Goal: Book appointment/travel/reservation

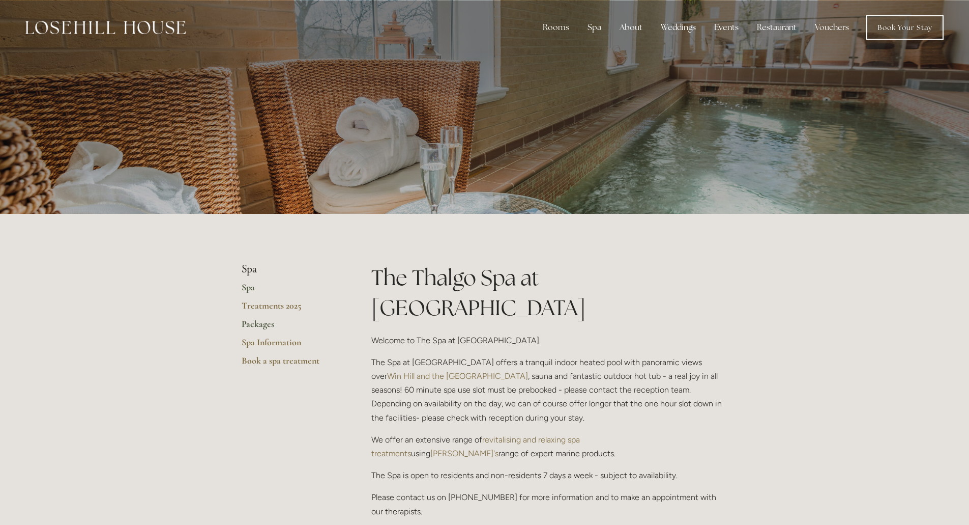
click at [268, 326] on link "Packages" at bounding box center [290, 327] width 97 height 18
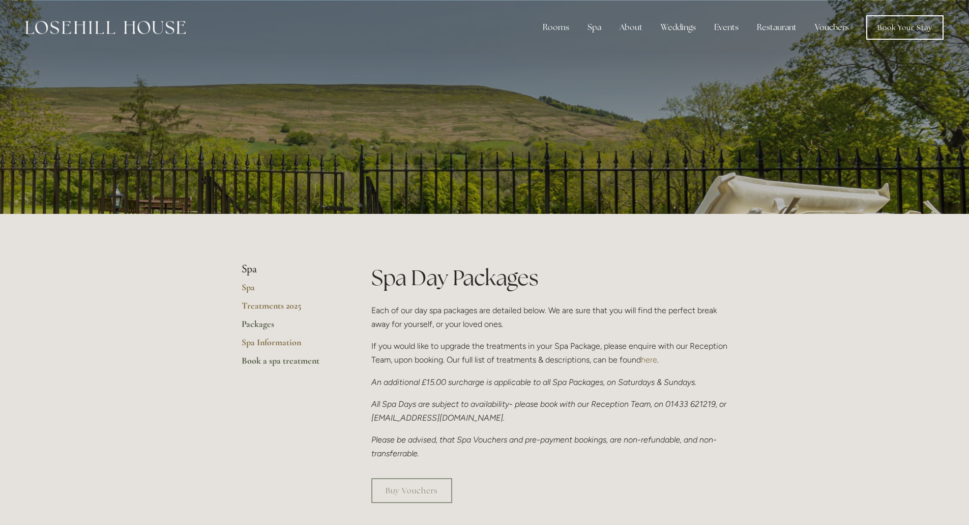
click at [269, 362] on link "Book a spa treatment" at bounding box center [290, 364] width 97 height 18
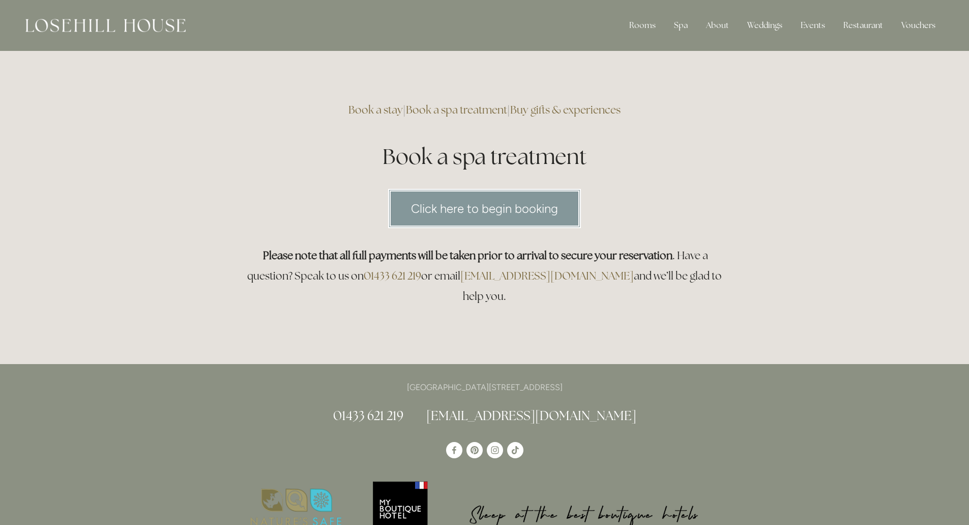
click at [501, 207] on link "Click here to begin booking" at bounding box center [484, 208] width 193 height 39
click at [636, 21] on div "Rooms" at bounding box center [642, 25] width 43 height 20
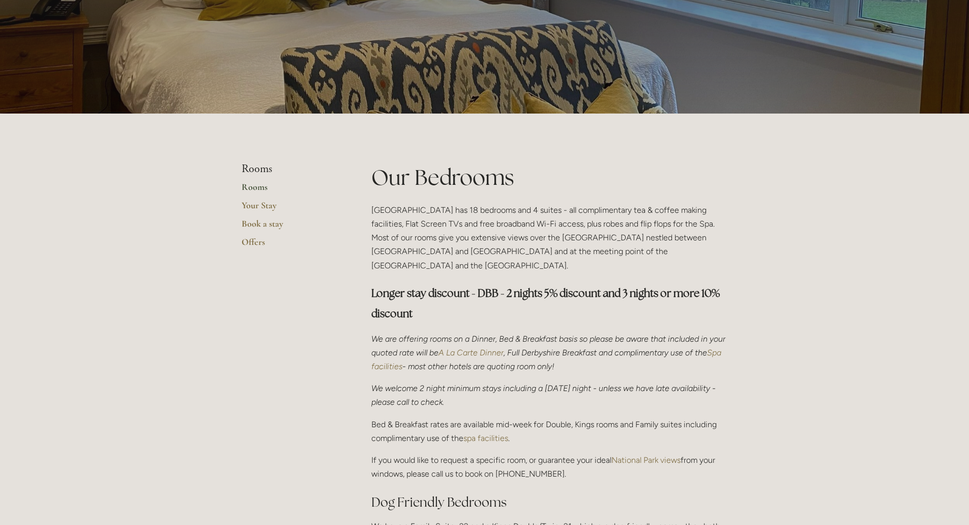
scroll to position [254, 0]
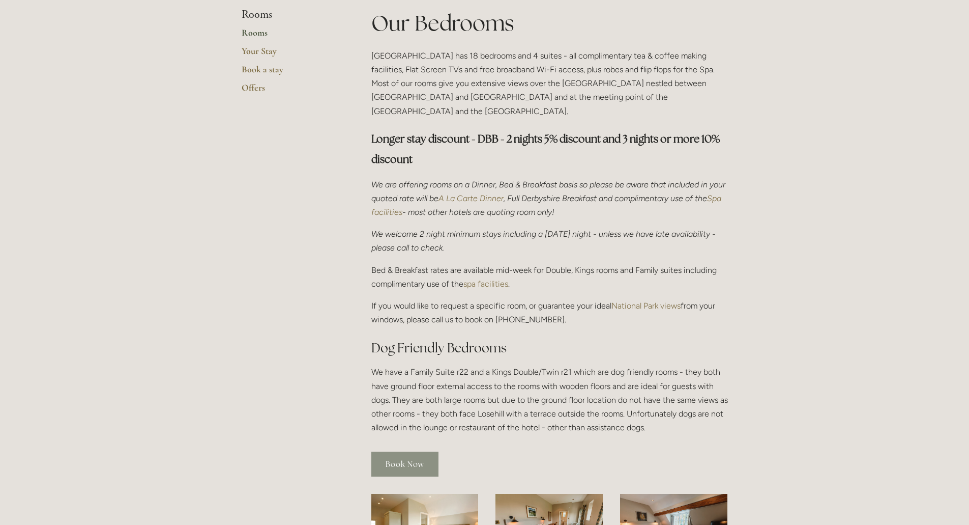
click at [399, 451] on link "Book Now" at bounding box center [404, 463] width 67 height 25
